Goal: Task Accomplishment & Management: Use online tool/utility

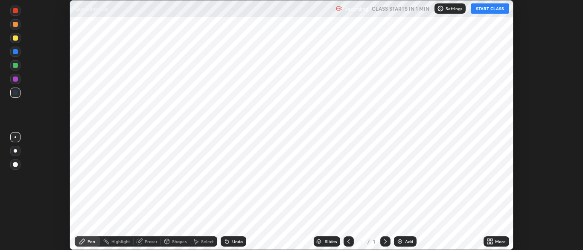
scroll to position [250, 583]
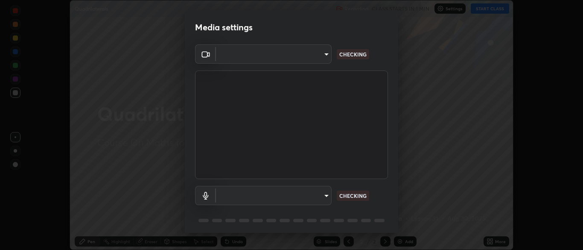
type input "7313fd45585aed834b6f1a7d948f9442f2d18b60722b63004f182b92f655e9b8"
click at [325, 198] on body "Erase all Quadrilaterals Recording WAS SCHEDULED TO START AT 6:45 PM Settings S…" at bounding box center [291, 125] width 583 height 250
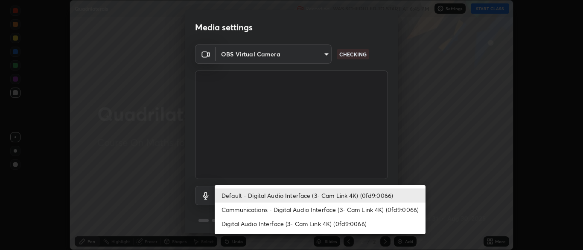
click at [321, 195] on li "Default - Digital Audio Interface (3- Cam Link 4K) (0fd9:0066)" at bounding box center [320, 195] width 211 height 14
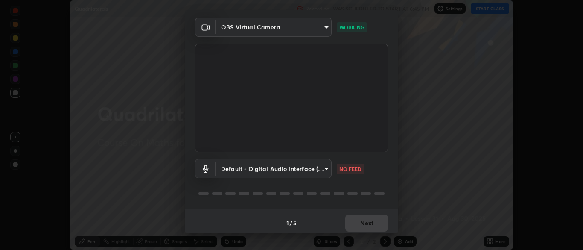
scroll to position [30, 0]
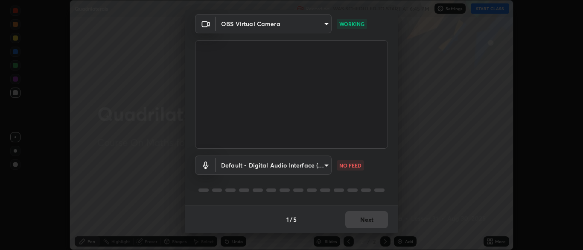
click at [324, 165] on body "Erase all Quadrilaterals Recording WAS SCHEDULED TO START AT 6:45 PM Settings S…" at bounding box center [291, 125] width 583 height 250
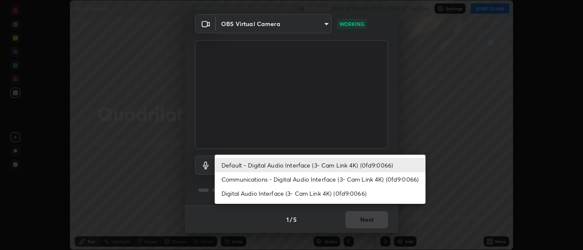
click at [333, 167] on li "Default - Digital Audio Interface (3- Cam Link 4K) (0fd9:0066)" at bounding box center [320, 165] width 211 height 14
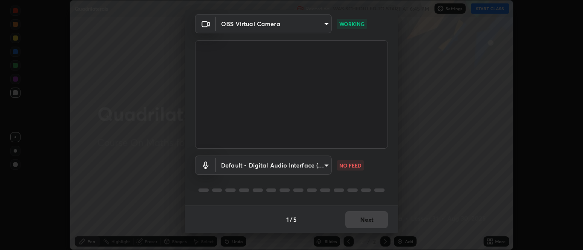
click at [323, 165] on body "Erase all Quadrilaterals Recording WAS SCHEDULED TO START AT 6:45 PM Settings S…" at bounding box center [291, 125] width 583 height 250
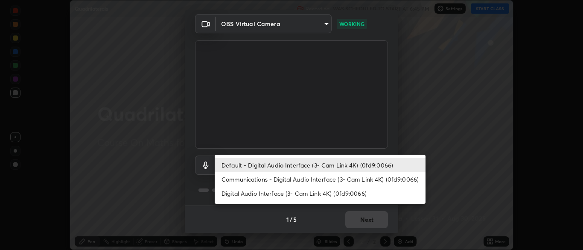
click at [331, 178] on li "Communications - Digital Audio Interface (3- Cam Link 4K) (0fd9:0066)" at bounding box center [320, 179] width 211 height 14
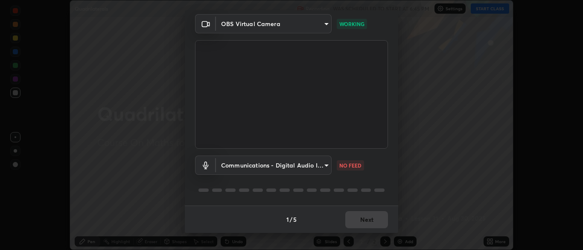
click at [322, 168] on body "Erase all Quadrilaterals Recording WAS SCHEDULED TO START AT 6:45 PM Settings S…" at bounding box center [291, 125] width 583 height 250
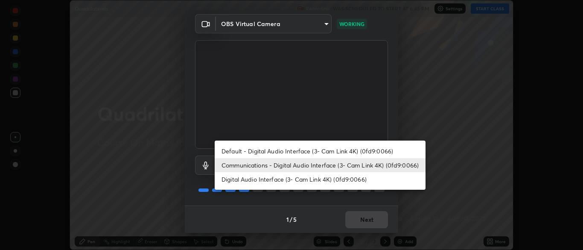
click at [326, 154] on li "Default - Digital Audio Interface (3- Cam Link 4K) (0fd9:0066)" at bounding box center [320, 151] width 211 height 14
type input "default"
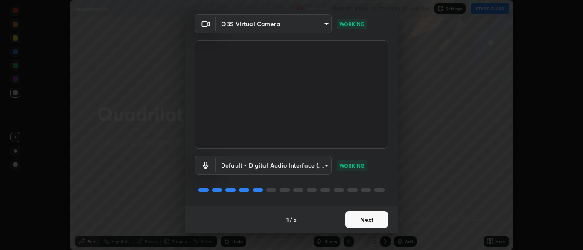
click at [368, 219] on button "Next" at bounding box center [366, 219] width 43 height 17
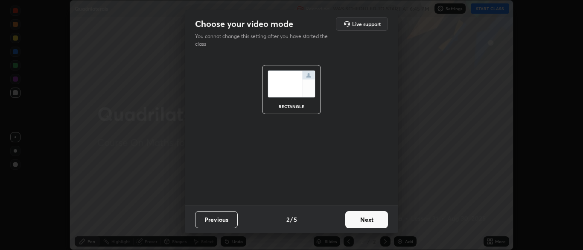
scroll to position [0, 0]
click at [368, 216] on button "Next" at bounding box center [366, 219] width 43 height 17
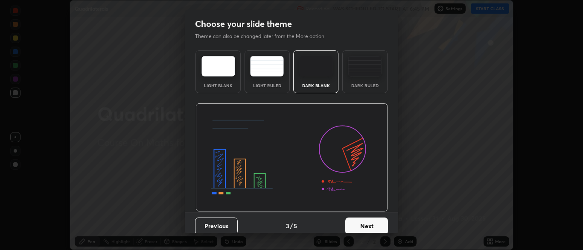
click at [371, 222] on button "Next" at bounding box center [366, 225] width 43 height 17
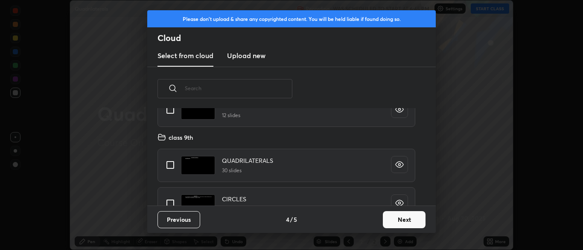
scroll to position [207, 0]
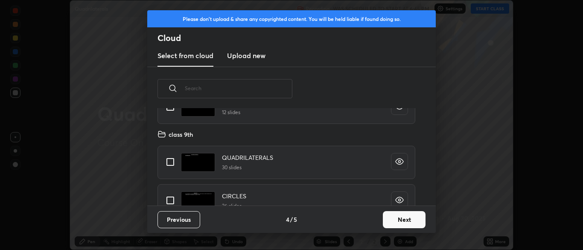
click at [169, 162] on input "grid" at bounding box center [170, 162] width 18 height 18
checkbox input "true"
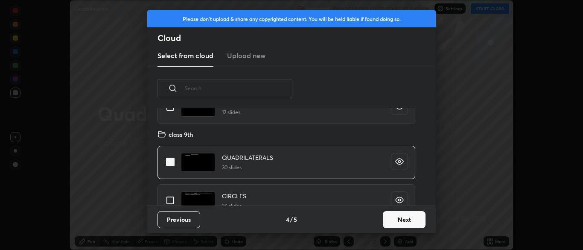
click at [403, 220] on button "Next" at bounding box center [404, 219] width 43 height 17
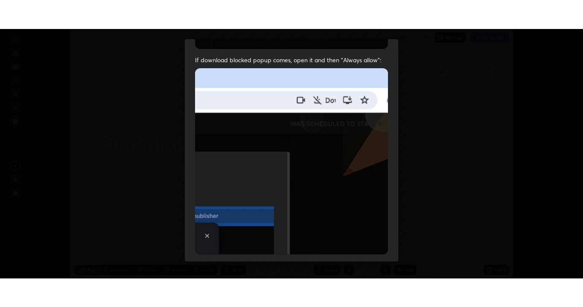
scroll to position [204, 0]
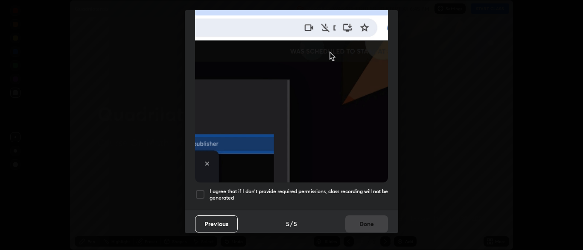
click at [201, 191] on div at bounding box center [200, 194] width 10 height 10
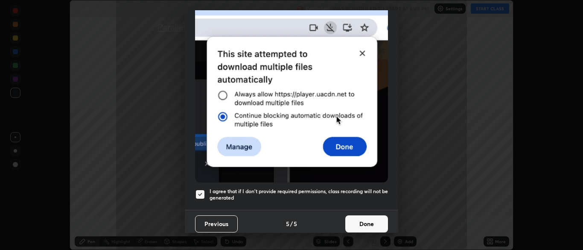
click at [368, 221] on button "Done" at bounding box center [366, 223] width 43 height 17
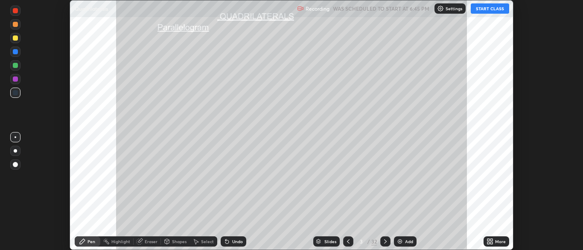
click at [490, 10] on button "START CLASS" at bounding box center [490, 8] width 38 height 10
click at [497, 234] on div "More" at bounding box center [497, 241] width 26 height 17
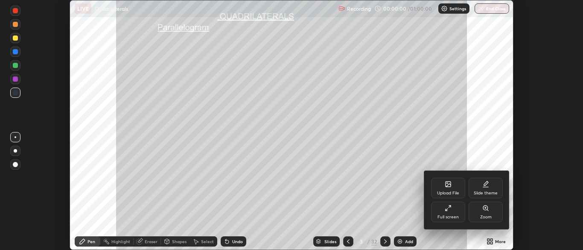
click at [452, 215] on div "Full screen" at bounding box center [448, 217] width 21 height 4
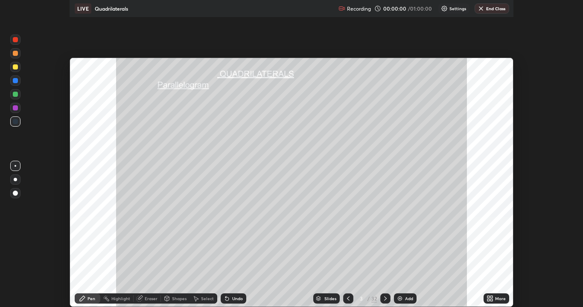
scroll to position [307, 583]
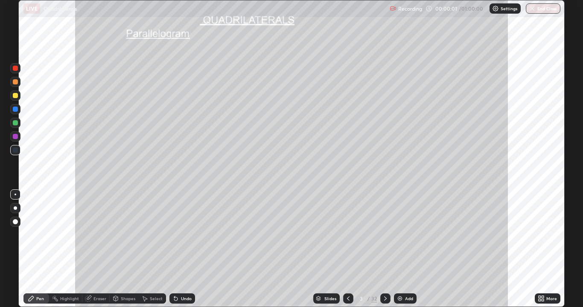
click at [327, 249] on div "Slides" at bounding box center [330, 299] width 12 height 4
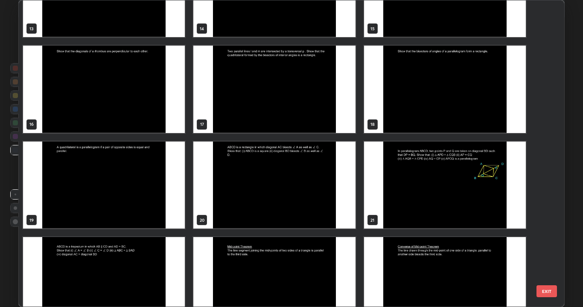
scroll to position [439, 0]
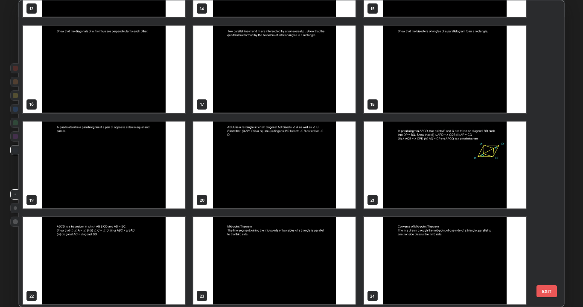
click at [276, 249] on img "grid" at bounding box center [274, 261] width 162 height 88
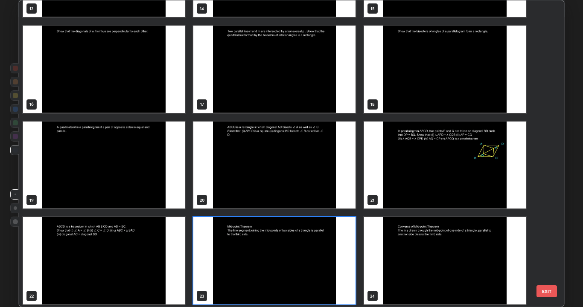
scroll to position [461, 0]
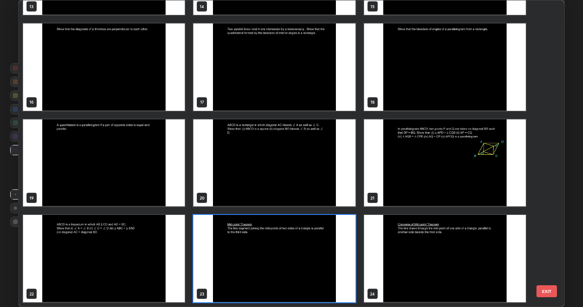
click at [276, 249] on img "grid" at bounding box center [274, 259] width 162 height 88
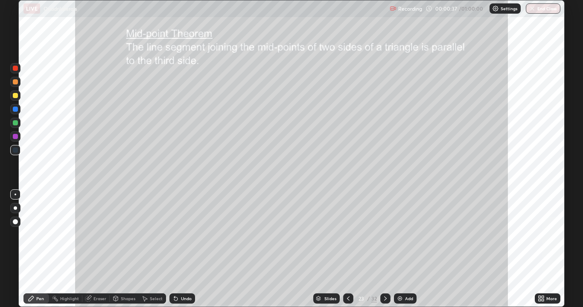
click at [15, 208] on div at bounding box center [15, 208] width 3 height 3
click at [15, 94] on div at bounding box center [15, 95] width 5 height 5
click at [124, 249] on div "Shapes" at bounding box center [128, 299] width 15 height 4
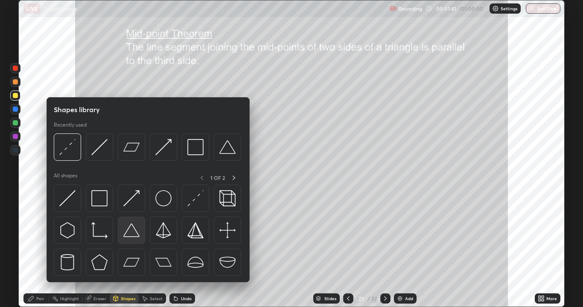
click at [130, 234] on img at bounding box center [131, 230] width 16 height 16
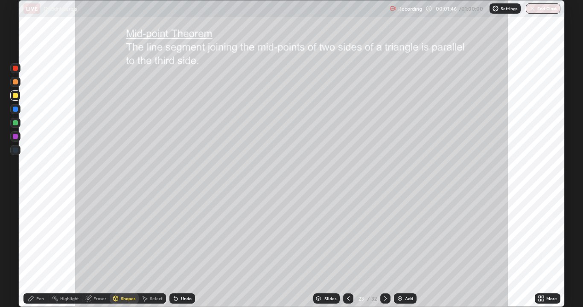
click at [37, 249] on div "Pen" at bounding box center [36, 299] width 26 height 10
click at [15, 121] on div at bounding box center [15, 122] width 5 height 5
click at [71, 249] on div "Highlight" at bounding box center [69, 299] width 19 height 4
click at [34, 249] on icon at bounding box center [31, 298] width 7 height 7
click at [15, 98] on div at bounding box center [15, 96] width 10 height 10
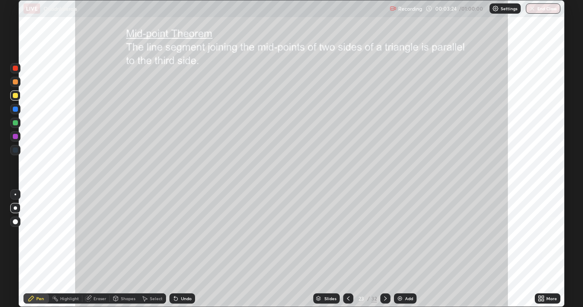
click at [124, 249] on div "Shapes" at bounding box center [128, 299] width 15 height 4
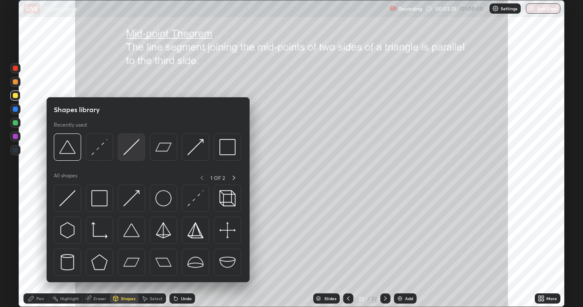
click at [131, 151] on img at bounding box center [131, 147] width 16 height 16
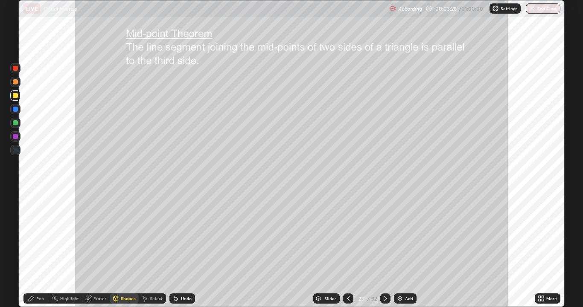
click at [36, 249] on div "Pen" at bounding box center [36, 299] width 26 height 10
click at [15, 127] on div at bounding box center [15, 123] width 10 height 10
click at [133, 249] on div "Shapes" at bounding box center [128, 299] width 15 height 4
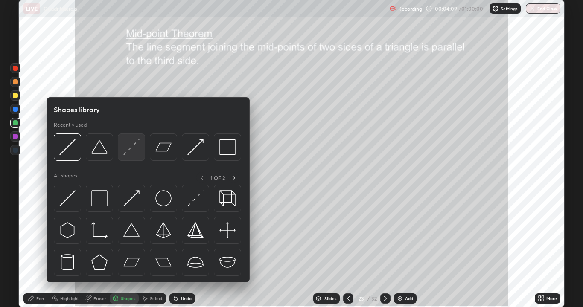
click at [129, 148] on img at bounding box center [131, 147] width 16 height 16
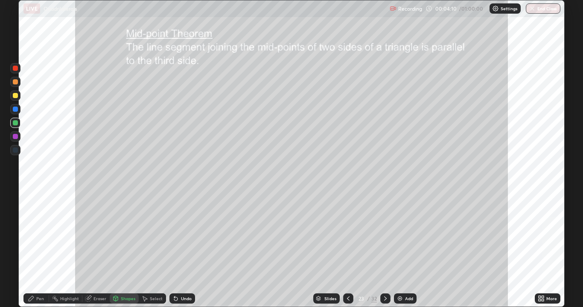
click at [16, 110] on div at bounding box center [15, 109] width 5 height 5
click at [189, 249] on div "Undo" at bounding box center [186, 299] width 11 height 4
click at [34, 249] on icon at bounding box center [31, 298] width 7 height 7
click at [14, 83] on div at bounding box center [15, 81] width 5 height 5
click at [15, 124] on div at bounding box center [15, 122] width 5 height 5
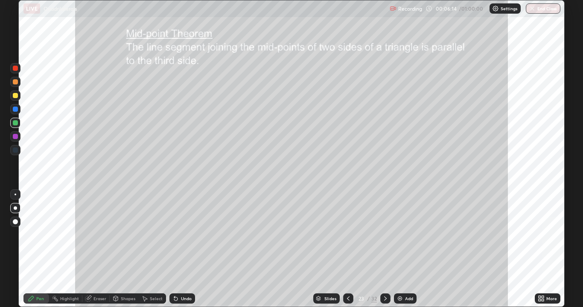
click at [71, 249] on div "Highlight" at bounding box center [69, 299] width 19 height 4
click at [41, 249] on div "Pen" at bounding box center [40, 299] width 8 height 4
click at [15, 135] on div at bounding box center [15, 136] width 5 height 5
click at [180, 249] on div "Undo" at bounding box center [182, 299] width 26 height 10
click at [181, 249] on div "Undo" at bounding box center [186, 299] width 11 height 4
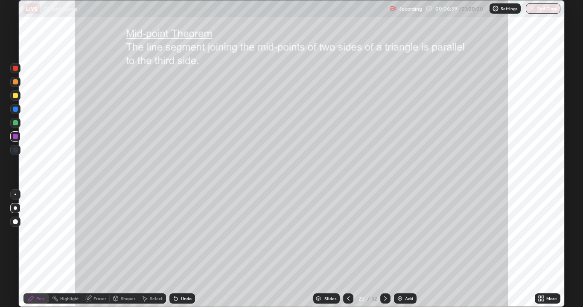
click at [181, 249] on div "Undo" at bounding box center [186, 299] width 11 height 4
click at [182, 249] on div "Undo" at bounding box center [186, 299] width 11 height 4
click at [181, 249] on div "Undo" at bounding box center [186, 299] width 11 height 4
click at [71, 249] on div "Highlight" at bounding box center [69, 299] width 19 height 4
click at [36, 249] on div "Pen" at bounding box center [36, 299] width 26 height 10
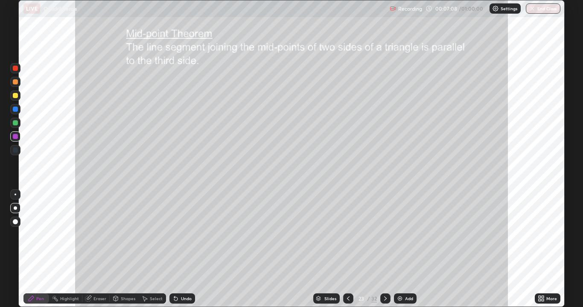
click at [15, 122] on div at bounding box center [15, 122] width 5 height 5
click at [17, 95] on div at bounding box center [15, 95] width 5 height 5
click at [18, 146] on div at bounding box center [15, 150] width 10 height 10
click at [17, 139] on div at bounding box center [15, 136] width 5 height 5
click at [14, 123] on div at bounding box center [15, 122] width 5 height 5
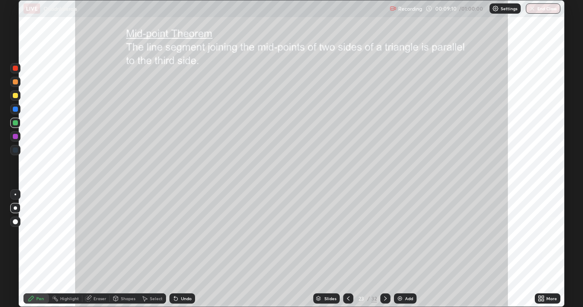
click at [181, 249] on div "Undo" at bounding box center [182, 299] width 26 height 10
click at [15, 94] on div at bounding box center [15, 95] width 5 height 5
click at [14, 83] on div at bounding box center [15, 81] width 5 height 5
click at [181, 249] on div "Undo" at bounding box center [186, 299] width 11 height 4
click at [16, 70] on div at bounding box center [15, 68] width 5 height 5
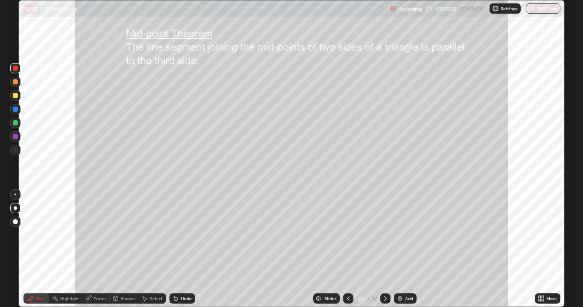
click at [65, 249] on div "Highlight" at bounding box center [69, 299] width 19 height 4
click at [29, 249] on icon at bounding box center [31, 298] width 7 height 7
click at [37, 249] on div "Pen" at bounding box center [40, 299] width 8 height 4
click at [66, 249] on div "Highlight" at bounding box center [69, 299] width 19 height 4
click at [35, 249] on div "Pen" at bounding box center [36, 299] width 26 height 10
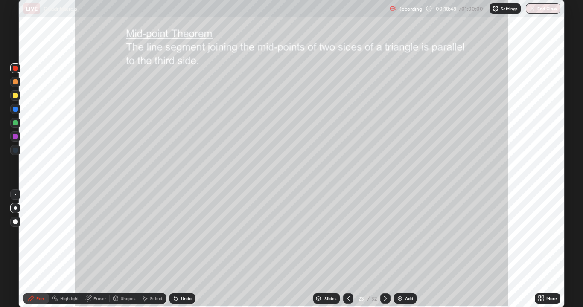
click at [15, 96] on div at bounding box center [15, 95] width 5 height 5
click at [382, 249] on icon at bounding box center [385, 298] width 7 height 7
click at [125, 249] on div "Shapes" at bounding box center [128, 299] width 15 height 4
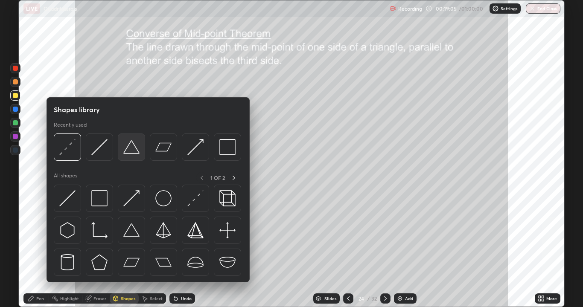
click at [133, 149] on img at bounding box center [131, 147] width 16 height 16
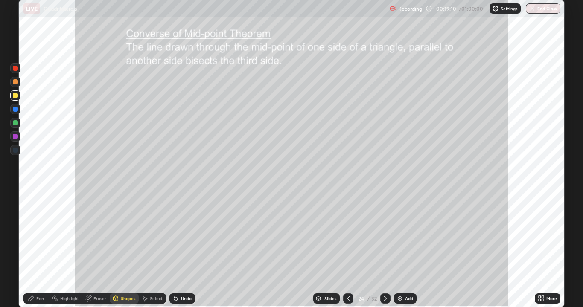
click at [32, 249] on icon at bounding box center [31, 298] width 5 height 5
click at [350, 249] on div at bounding box center [348, 299] width 10 height 10
click at [386, 249] on icon at bounding box center [385, 298] width 7 height 7
click at [348, 249] on icon at bounding box center [348, 298] width 7 height 7
click at [385, 249] on icon at bounding box center [385, 298] width 7 height 7
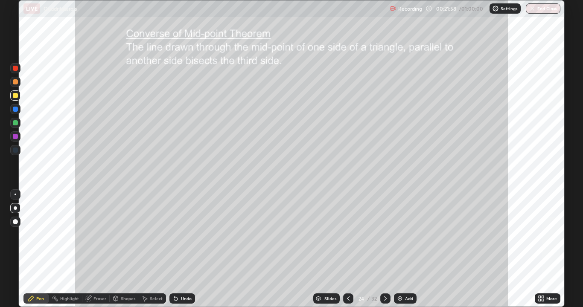
click at [348, 249] on icon at bounding box center [348, 298] width 7 height 7
click at [385, 249] on icon at bounding box center [385, 298] width 7 height 7
click at [16, 135] on div at bounding box center [15, 136] width 5 height 5
click at [122, 249] on div "Shapes" at bounding box center [128, 299] width 15 height 4
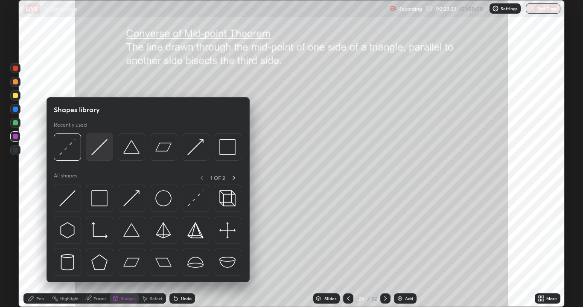
click at [103, 149] on img at bounding box center [99, 147] width 16 height 16
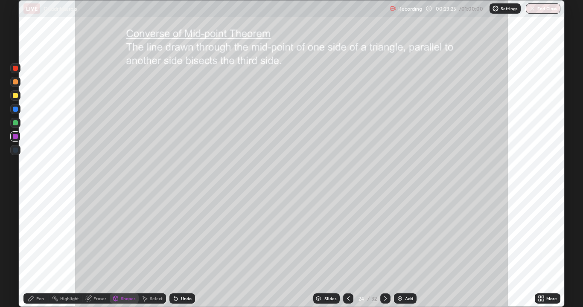
click at [16, 108] on div at bounding box center [15, 109] width 5 height 5
click at [34, 249] on icon at bounding box center [31, 298] width 5 height 5
click at [123, 249] on div "Shapes" at bounding box center [128, 299] width 15 height 4
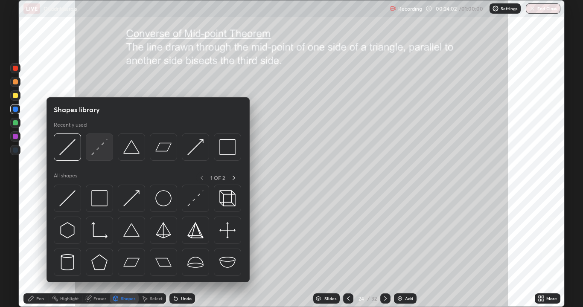
click at [100, 152] on img at bounding box center [99, 147] width 16 height 16
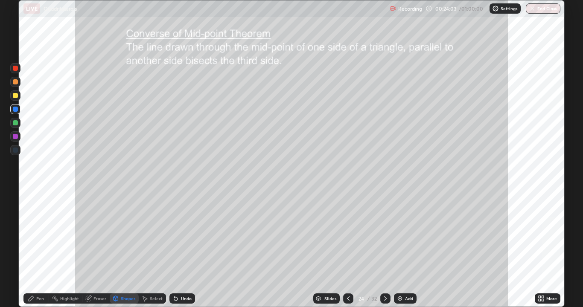
click at [16, 96] on div at bounding box center [15, 95] width 5 height 5
click at [28, 249] on icon at bounding box center [31, 298] width 7 height 7
click at [15, 84] on div at bounding box center [15, 81] width 5 height 5
click at [130, 249] on div "Shapes" at bounding box center [128, 299] width 15 height 4
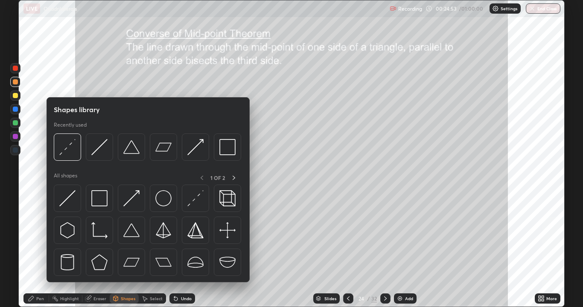
click at [128, 249] on div "Shapes" at bounding box center [124, 298] width 29 height 17
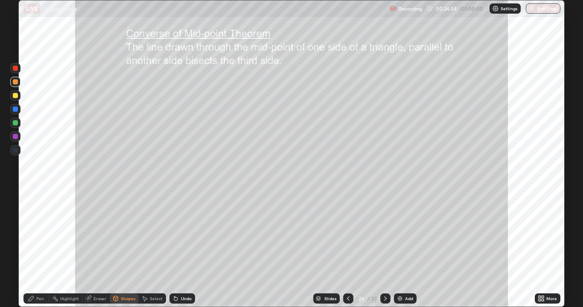
click at [38, 249] on div "Pen" at bounding box center [40, 299] width 8 height 4
click at [60, 249] on div "Highlight" at bounding box center [65, 299] width 33 height 10
click at [38, 249] on div "Pen" at bounding box center [36, 299] width 26 height 10
click at [17, 124] on div at bounding box center [15, 122] width 5 height 5
click at [16, 134] on div at bounding box center [15, 136] width 5 height 5
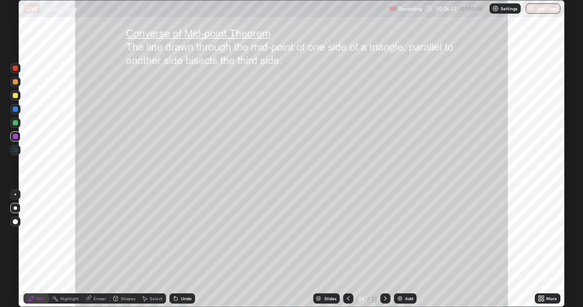
click at [17, 97] on div at bounding box center [15, 95] width 5 height 5
click at [59, 249] on div "Highlight" at bounding box center [65, 299] width 33 height 10
click at [36, 249] on div "Pen" at bounding box center [36, 299] width 26 height 10
click at [16, 136] on div at bounding box center [15, 136] width 5 height 5
click at [38, 249] on div "Pen" at bounding box center [36, 299] width 26 height 10
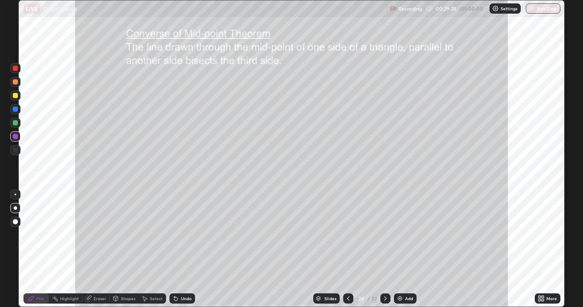
click at [65, 249] on div "Highlight" at bounding box center [69, 299] width 19 height 4
click at [15, 249] on rect at bounding box center [16, 257] width 4 height 4
click at [63, 249] on div "Highlight" at bounding box center [69, 299] width 19 height 4
click at [65, 249] on div "Highlight" at bounding box center [69, 299] width 19 height 4
click at [34, 249] on icon at bounding box center [31, 298] width 7 height 7
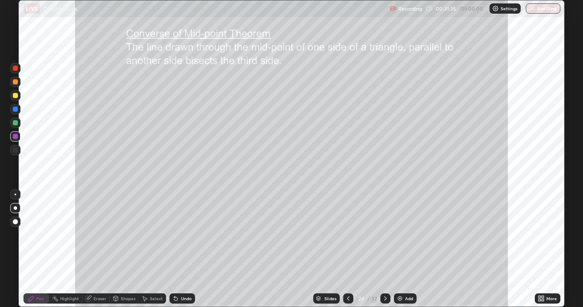
click at [67, 249] on div "Highlight" at bounding box center [69, 299] width 19 height 4
click at [33, 249] on icon at bounding box center [31, 298] width 7 height 7
click at [70, 249] on div "Highlight" at bounding box center [69, 299] width 19 height 4
click at [38, 249] on div "Pen" at bounding box center [40, 299] width 8 height 4
click at [15, 93] on div at bounding box center [15, 95] width 5 height 5
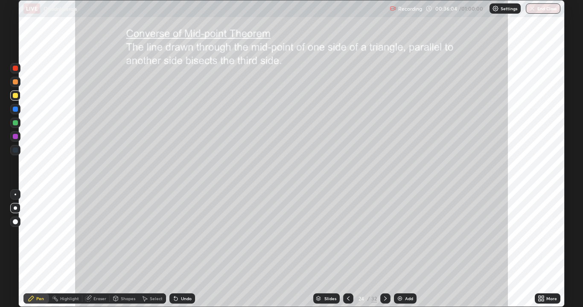
click at [15, 95] on div at bounding box center [15, 95] width 5 height 5
click at [383, 249] on icon at bounding box center [385, 298] width 7 height 7
click at [125, 249] on div "Shapes" at bounding box center [128, 299] width 15 height 4
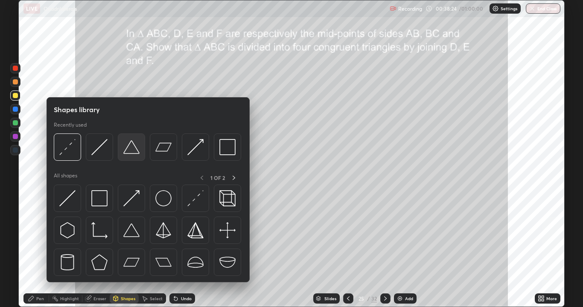
click at [130, 153] on img at bounding box center [131, 147] width 16 height 16
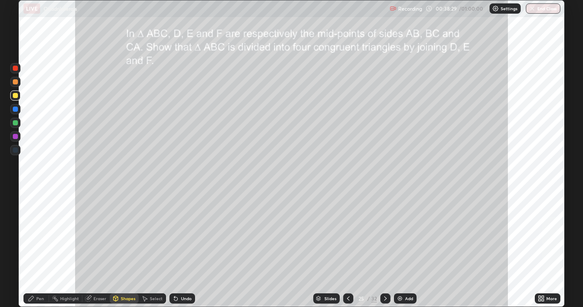
click at [45, 249] on div "Pen" at bounding box center [36, 299] width 26 height 10
click at [15, 80] on div at bounding box center [15, 81] width 5 height 5
click at [121, 249] on div "Shapes" at bounding box center [128, 299] width 15 height 4
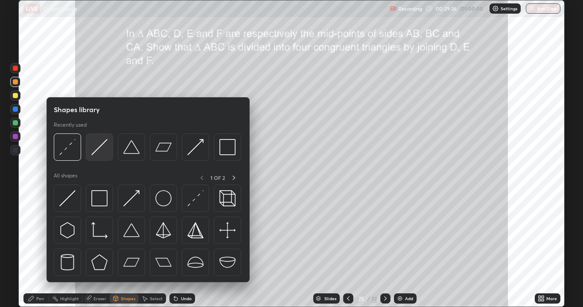
click at [101, 151] on img at bounding box center [99, 147] width 16 height 16
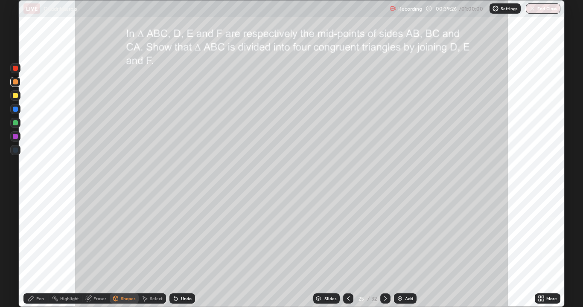
click at [15, 122] on div at bounding box center [15, 122] width 5 height 5
click at [34, 249] on icon at bounding box center [31, 298] width 7 height 7
click at [156, 249] on div "Select" at bounding box center [156, 299] width 13 height 4
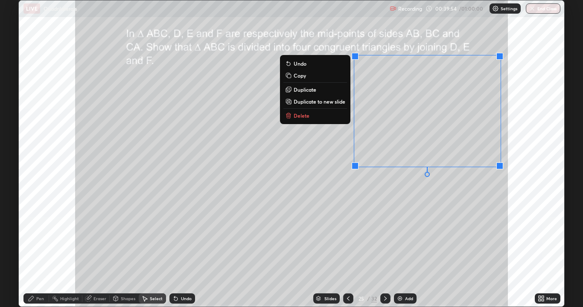
click at [378, 223] on div "0 ° Undo Copy Duplicate Duplicate to new slide Delete" at bounding box center [292, 153] width 546 height 307
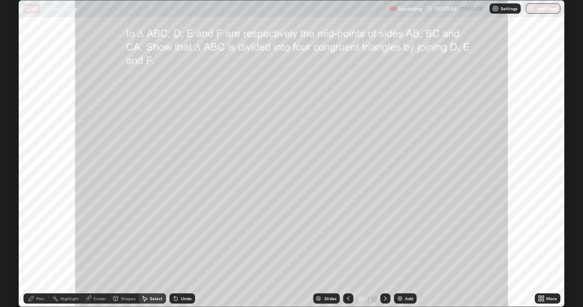
click at [38, 249] on div "Pen" at bounding box center [40, 299] width 8 height 4
click at [68, 249] on div "Highlight" at bounding box center [69, 299] width 19 height 4
click at [13, 69] on div at bounding box center [15, 68] width 5 height 5
click at [69, 249] on div "Highlight" at bounding box center [65, 299] width 33 height 10
click at [20, 249] on div at bounding box center [15, 256] width 10 height 10
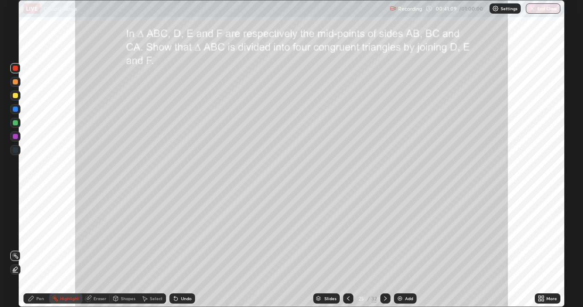
click at [35, 249] on div "Pen" at bounding box center [36, 299] width 26 height 10
click at [41, 249] on div "Pen" at bounding box center [40, 299] width 8 height 4
click at [64, 249] on div "Highlight" at bounding box center [69, 299] width 19 height 4
click at [38, 249] on div "Pen" at bounding box center [36, 299] width 26 height 10
click at [70, 249] on div "Highlight" at bounding box center [69, 299] width 19 height 4
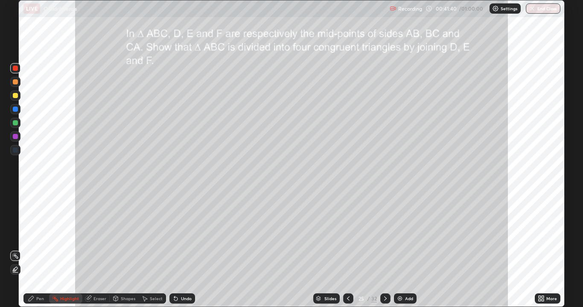
click at [41, 249] on div "Pen" at bounding box center [40, 299] width 8 height 4
click at [39, 249] on div "Pen" at bounding box center [40, 299] width 8 height 4
click at [13, 94] on div at bounding box center [15, 95] width 5 height 5
click at [187, 249] on div "Undo" at bounding box center [182, 299] width 26 height 10
click at [185, 249] on div "Undo" at bounding box center [186, 299] width 11 height 4
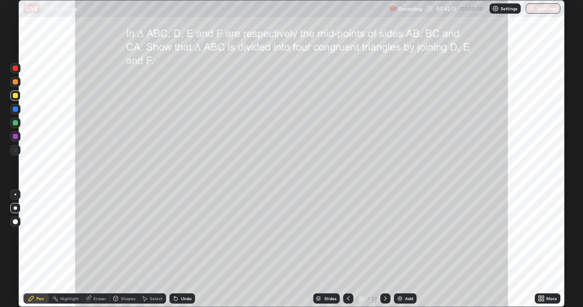
click at [183, 249] on div "Undo" at bounding box center [186, 299] width 11 height 4
click at [16, 84] on div at bounding box center [15, 81] width 5 height 5
click at [184, 249] on div "Undo" at bounding box center [186, 299] width 11 height 4
click at [181, 249] on div "Undo" at bounding box center [186, 299] width 11 height 4
click at [183, 249] on div "Undo" at bounding box center [182, 299] width 26 height 10
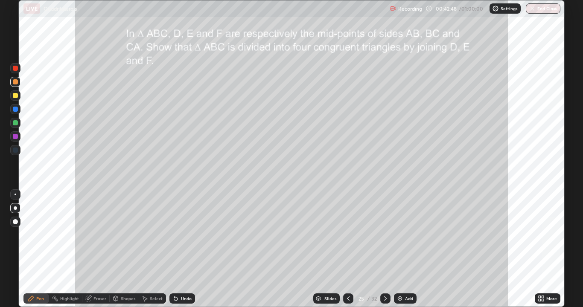
click at [181, 249] on div "Undo" at bounding box center [186, 299] width 11 height 4
click at [179, 249] on div "Undo" at bounding box center [182, 299] width 26 height 10
click at [178, 249] on div "Undo" at bounding box center [182, 299] width 26 height 10
click at [99, 249] on div "Eraser" at bounding box center [99, 299] width 13 height 4
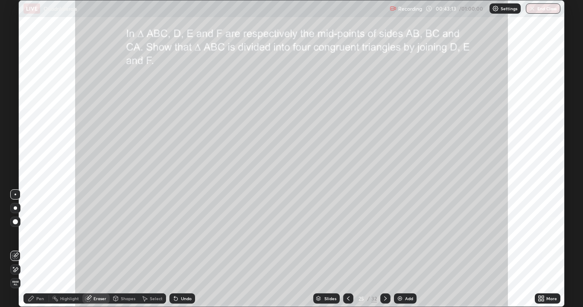
click at [32, 249] on icon at bounding box center [31, 298] width 7 height 7
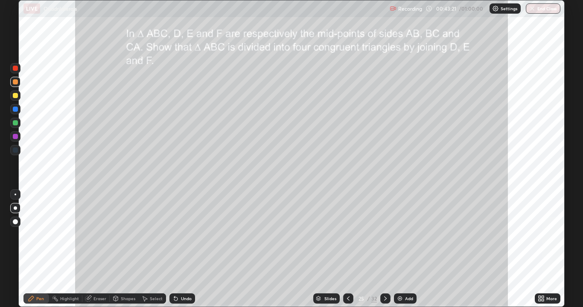
click at [15, 95] on div at bounding box center [15, 95] width 5 height 5
click at [16, 126] on div at bounding box center [15, 123] width 10 height 10
click at [17, 96] on div at bounding box center [15, 95] width 5 height 5
click at [15, 122] on div at bounding box center [15, 122] width 5 height 5
click at [16, 135] on div at bounding box center [15, 136] width 5 height 5
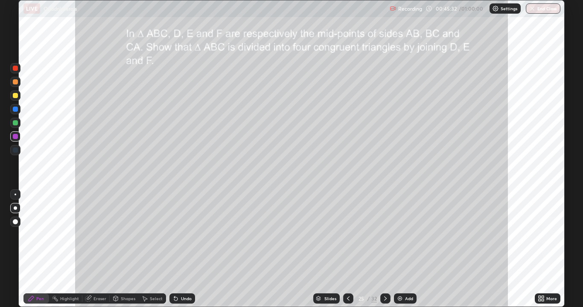
click at [17, 81] on div at bounding box center [15, 81] width 5 height 5
click at [13, 94] on div at bounding box center [15, 95] width 5 height 5
click at [72, 249] on div "Highlight" at bounding box center [69, 299] width 19 height 4
click at [38, 249] on div "Pen" at bounding box center [40, 299] width 8 height 4
click at [181, 249] on div "Undo" at bounding box center [186, 299] width 11 height 4
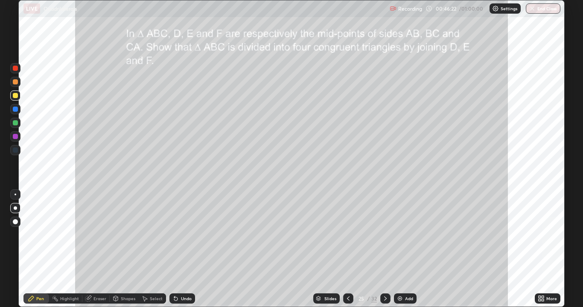
click at [187, 249] on div "Undo" at bounding box center [186, 299] width 11 height 4
click at [185, 249] on div "Undo" at bounding box center [182, 299] width 26 height 10
click at [187, 249] on div "Undo" at bounding box center [182, 299] width 26 height 10
click at [15, 136] on div at bounding box center [15, 136] width 5 height 5
click at [16, 125] on div at bounding box center [15, 122] width 5 height 5
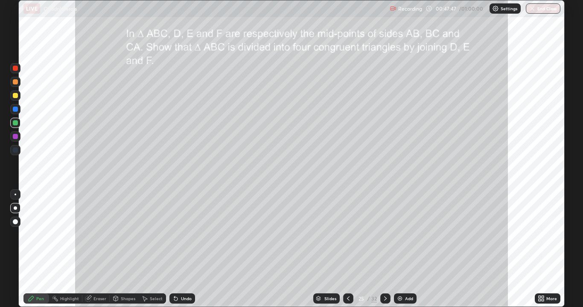
click at [18, 93] on div at bounding box center [15, 96] width 10 height 10
click at [70, 249] on div "Highlight" at bounding box center [69, 299] width 19 height 4
click at [34, 249] on icon at bounding box center [31, 298] width 7 height 7
click at [13, 121] on div at bounding box center [15, 122] width 5 height 5
click at [71, 249] on div "Highlight" at bounding box center [65, 299] width 33 height 10
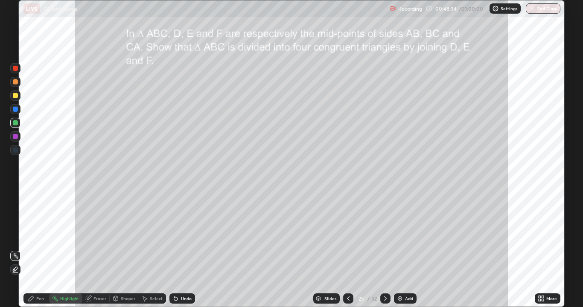
click at [37, 249] on div "Pen" at bounding box center [40, 299] width 8 height 4
click at [14, 98] on div at bounding box center [15, 95] width 5 height 5
click at [14, 121] on div at bounding box center [15, 122] width 5 height 5
click at [70, 249] on div "Highlight" at bounding box center [69, 299] width 19 height 4
click at [41, 249] on div "Pen" at bounding box center [36, 299] width 26 height 10
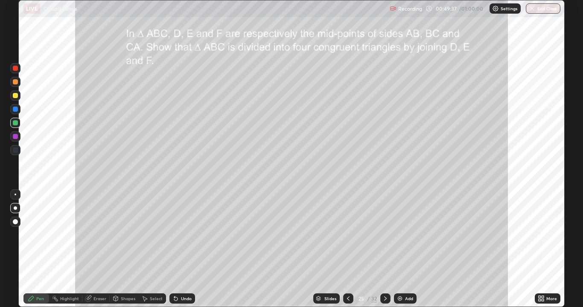
click at [35, 249] on div "Pen" at bounding box center [36, 299] width 26 height 10
click at [13, 96] on div at bounding box center [15, 95] width 5 height 5
click at [15, 82] on div at bounding box center [15, 81] width 5 height 5
click at [186, 249] on div "Undo" at bounding box center [186, 299] width 11 height 4
click at [184, 249] on div "Undo" at bounding box center [182, 299] width 26 height 10
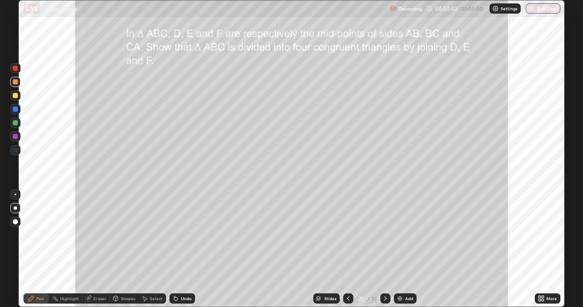
click at [184, 249] on div "Undo" at bounding box center [186, 299] width 11 height 4
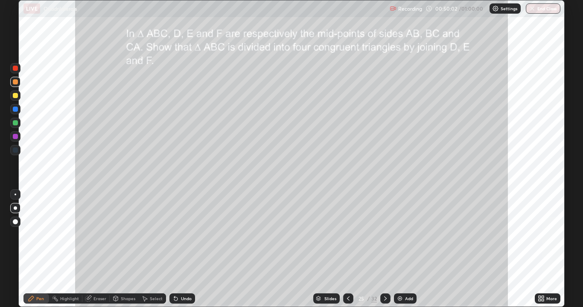
click at [184, 249] on div "Undo" at bounding box center [186, 299] width 11 height 4
click at [183, 249] on div "Undo" at bounding box center [186, 299] width 11 height 4
click at [182, 249] on div "Undo" at bounding box center [186, 299] width 11 height 4
click at [181, 249] on div "Undo" at bounding box center [186, 299] width 11 height 4
click at [181, 249] on div "Undo" at bounding box center [182, 299] width 26 height 10
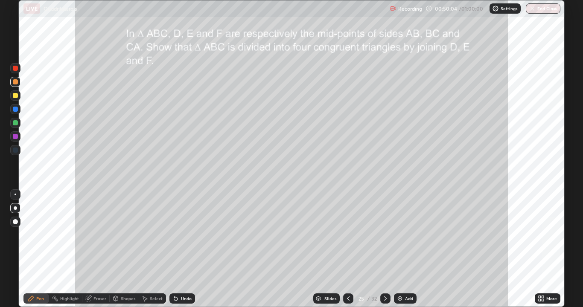
click at [181, 249] on div "Undo" at bounding box center [186, 299] width 11 height 4
click at [71, 249] on div "Highlight" at bounding box center [69, 299] width 19 height 4
click at [37, 249] on div "Pen" at bounding box center [40, 299] width 8 height 4
click at [70, 249] on div "Highlight" at bounding box center [69, 299] width 19 height 4
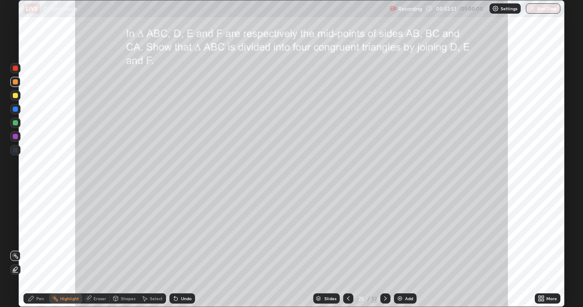
click at [15, 70] on div at bounding box center [15, 68] width 5 height 5
click at [29, 249] on icon at bounding box center [31, 298] width 5 height 5
click at [97, 249] on div "Eraser" at bounding box center [95, 299] width 27 height 10
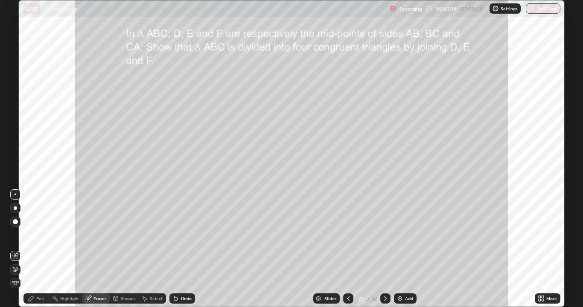
click at [33, 249] on icon at bounding box center [31, 298] width 7 height 7
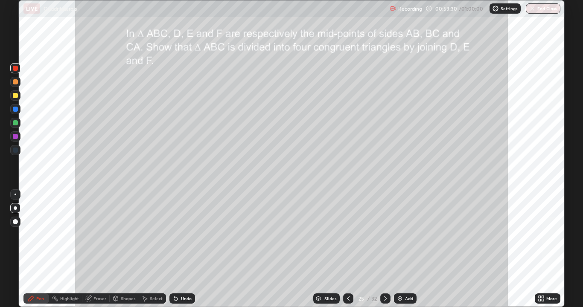
click at [450, 249] on div "Slides 25 / 32 Add" at bounding box center [365, 298] width 340 height 17
click at [543, 7] on button "End Class" at bounding box center [544, 8] width 34 height 10
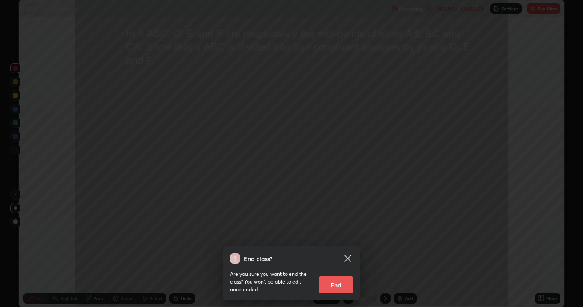
click at [333, 249] on button "End" at bounding box center [336, 285] width 34 height 17
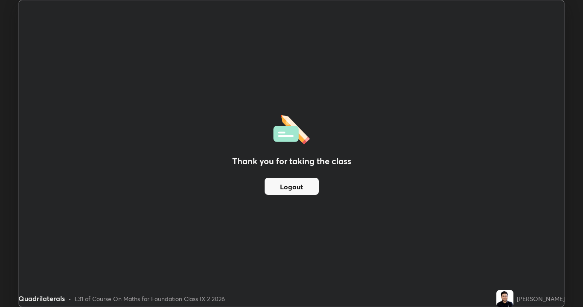
click at [290, 188] on button "Logout" at bounding box center [292, 186] width 54 height 17
